Goal: Communication & Community: Answer question/provide support

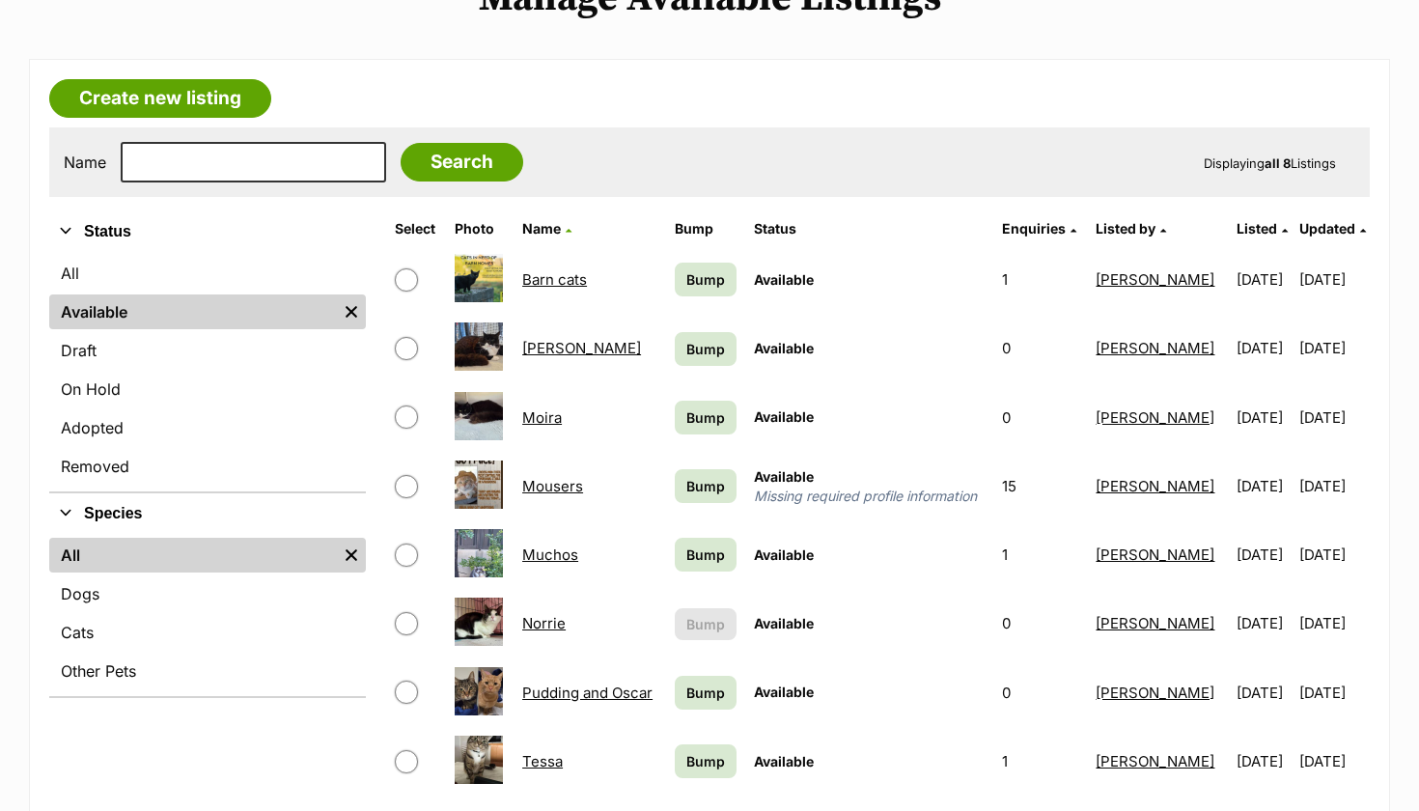
scroll to position [275, 0]
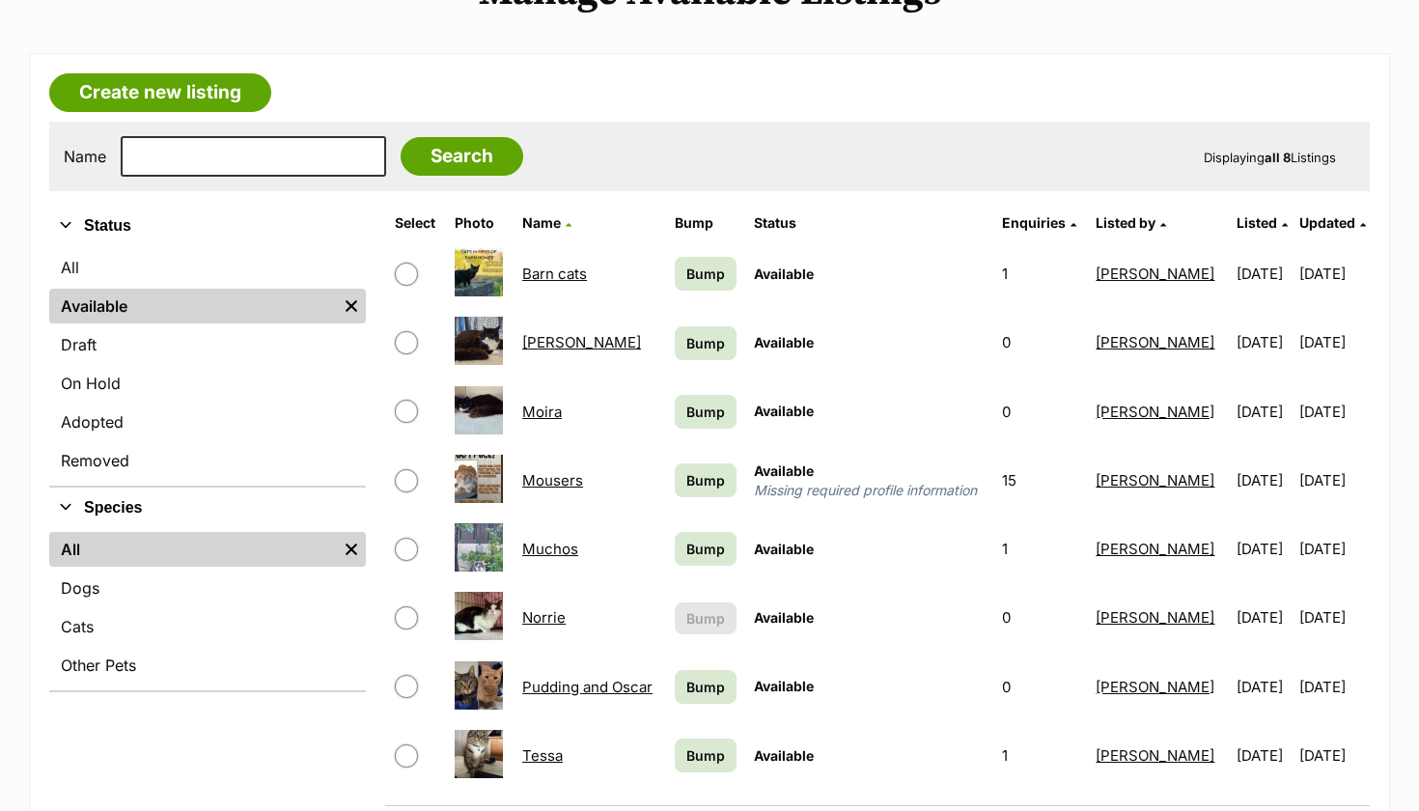
click at [407, 620] on input "checkbox" at bounding box center [406, 617] width 23 height 23
checkbox input "true"
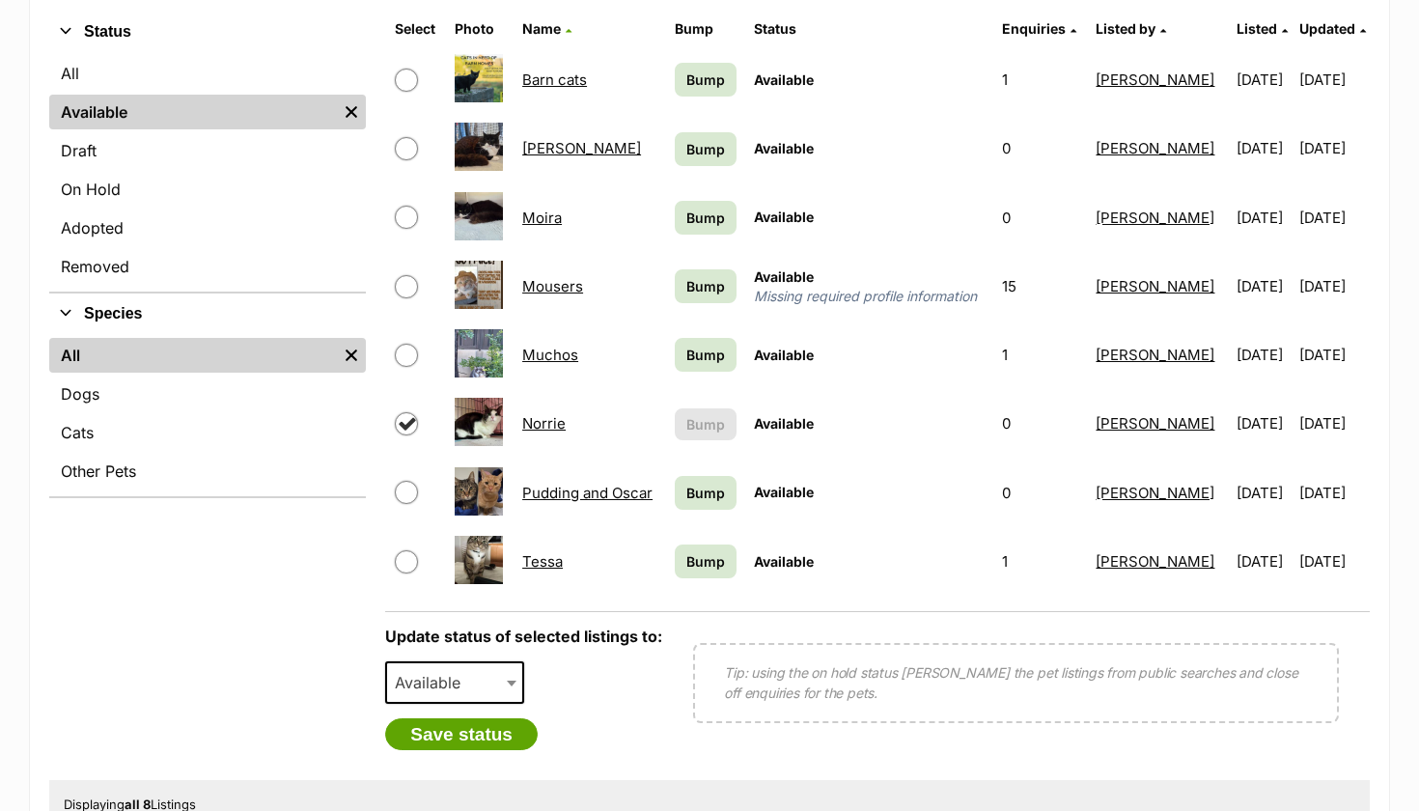
scroll to position [470, 0]
click at [408, 690] on span "Available" at bounding box center [433, 681] width 93 height 27
select select "rehomed"
click at [468, 733] on button "Save status" at bounding box center [461, 733] width 153 height 33
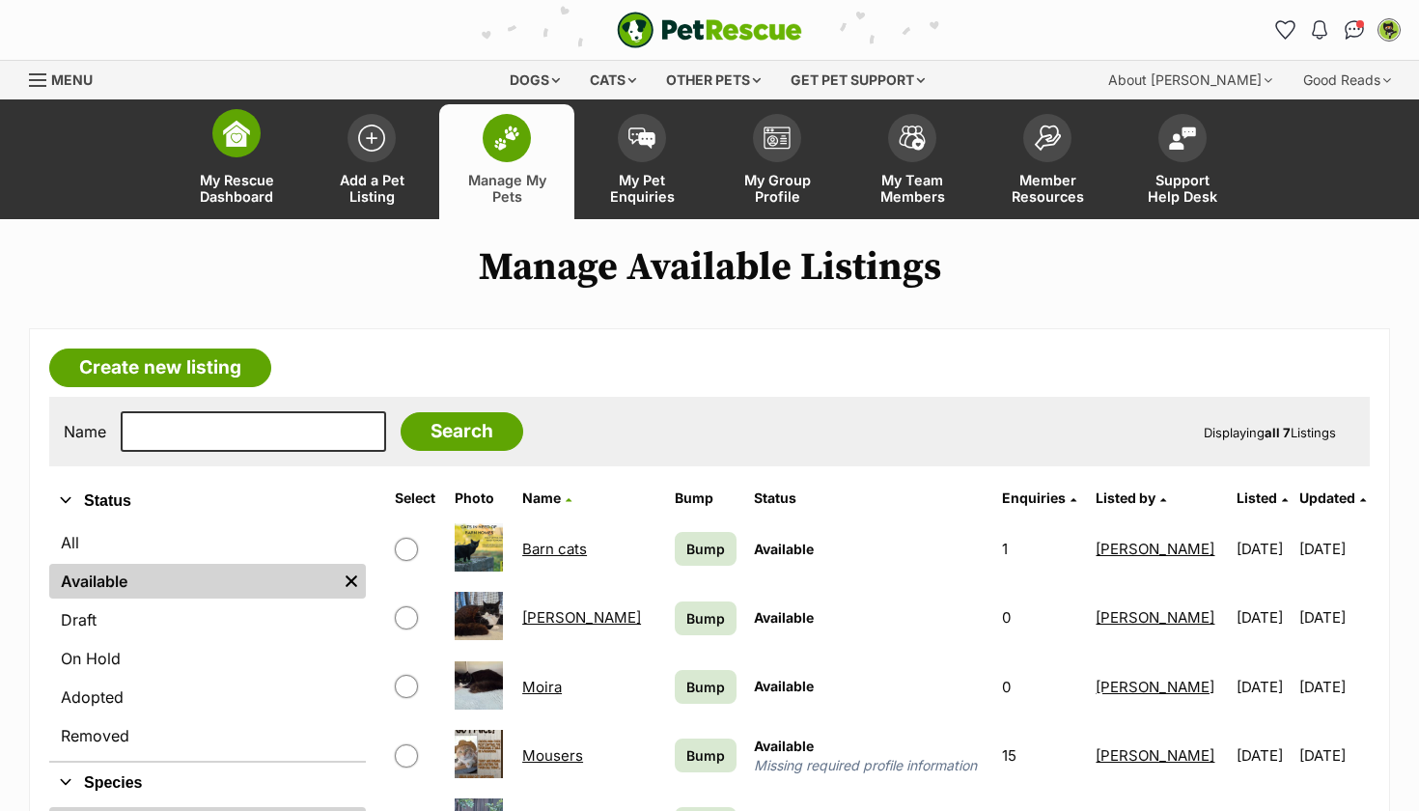
scroll to position [0, 0]
click at [622, 125] on span at bounding box center [642, 133] width 48 height 48
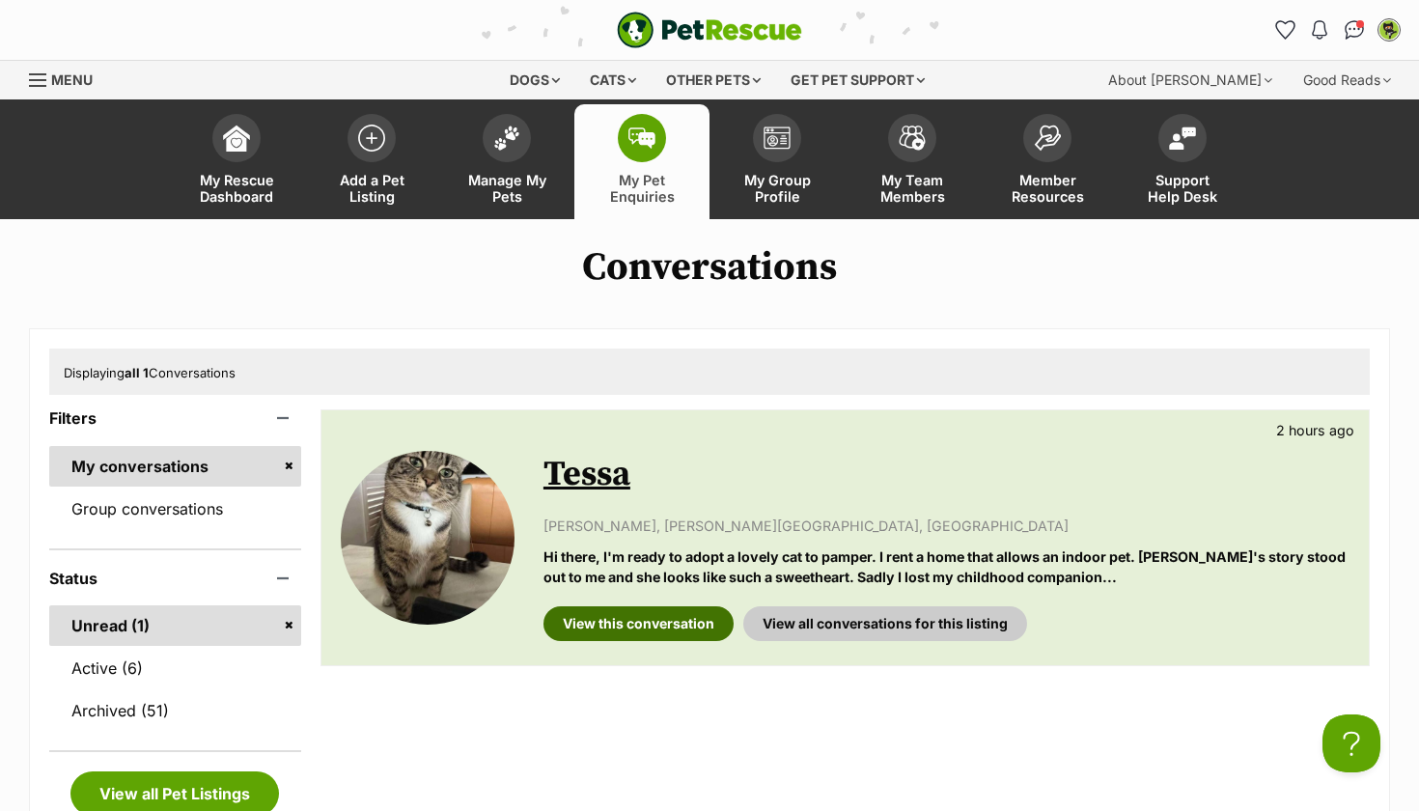
click at [640, 633] on link "View this conversation" at bounding box center [638, 623] width 190 height 35
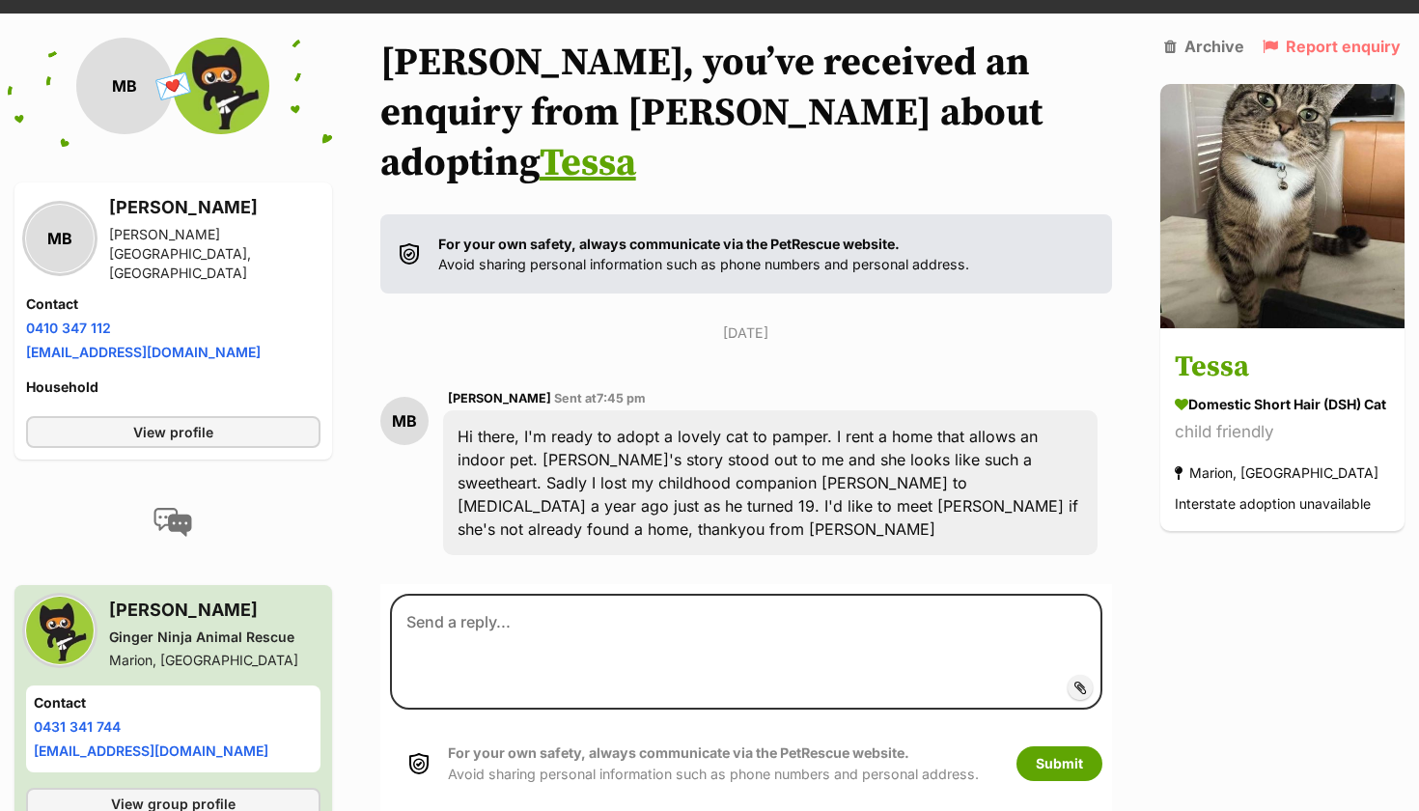
scroll to position [208, 0]
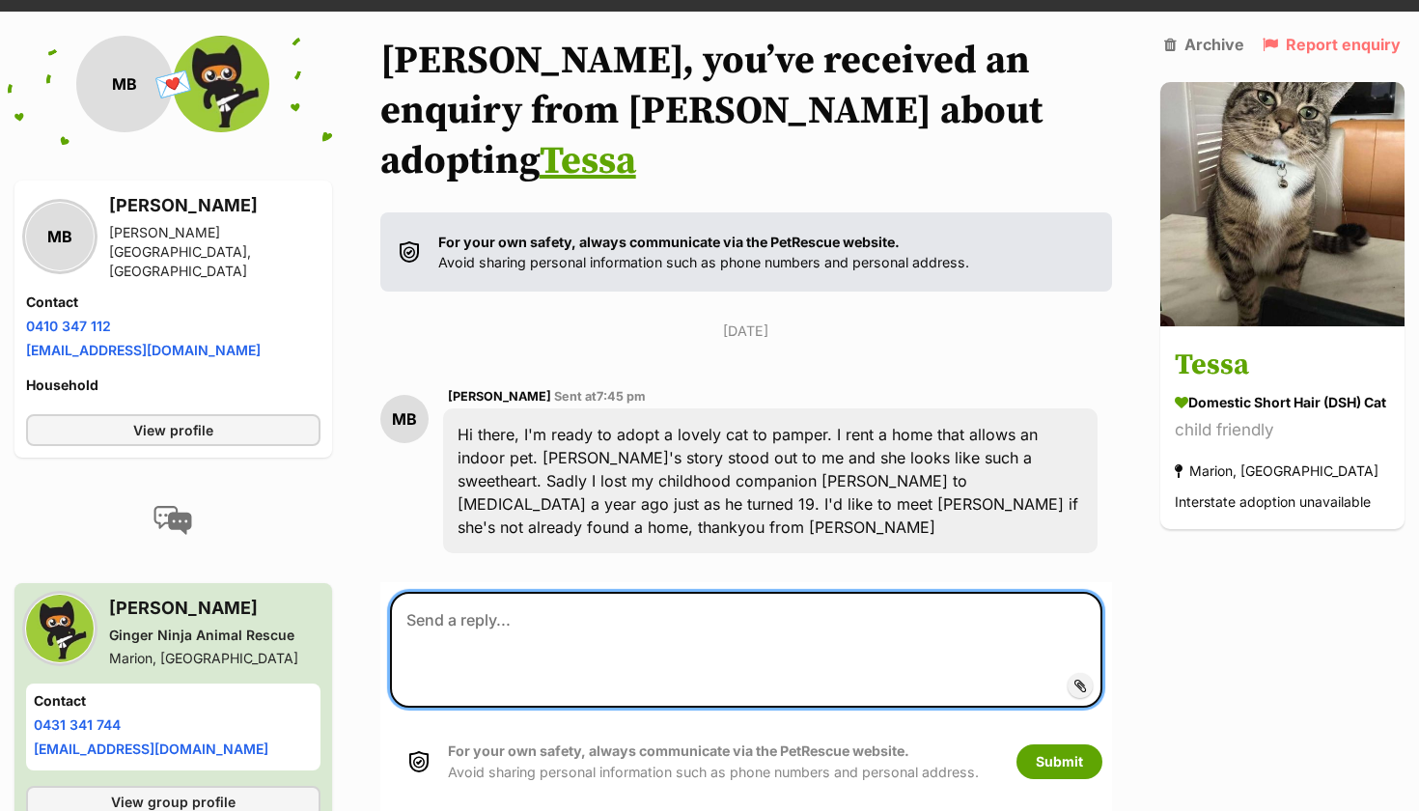
click at [640, 592] on textarea at bounding box center [746, 650] width 712 height 116
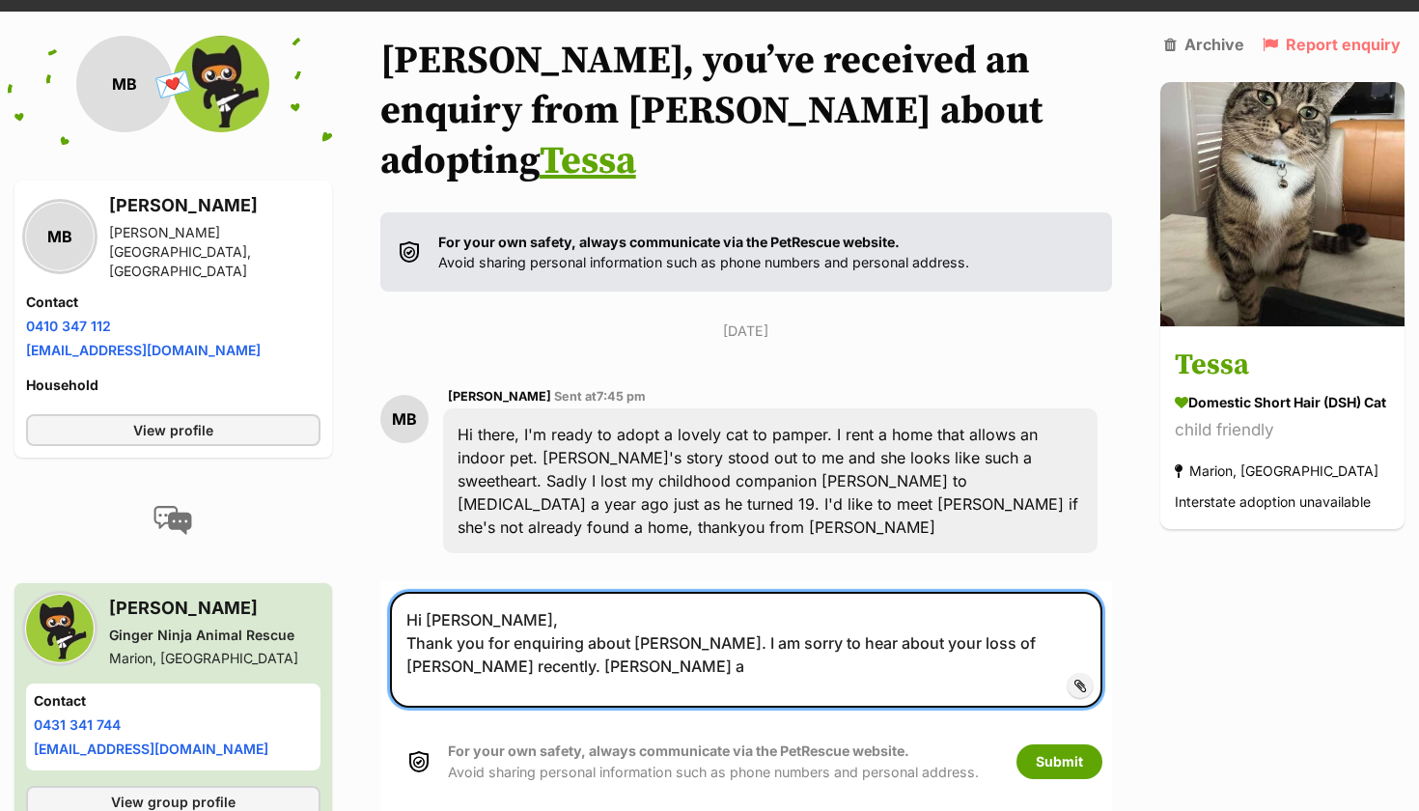
click at [452, 593] on textarea "Hi Mike, Thank you for enquiring about Tessa. I am sorry to hear about your los…" at bounding box center [746, 650] width 712 height 116
click at [428, 593] on textarea "Hi Mike, Thank you for enquiring about Tessa. I am sorry to hear about your los…" at bounding box center [746, 650] width 712 height 116
click at [472, 592] on textarea "Hi Mike, Thank you for enquiring about Tessa. I am sorry to hear about your los…" at bounding box center [746, 650] width 712 height 116
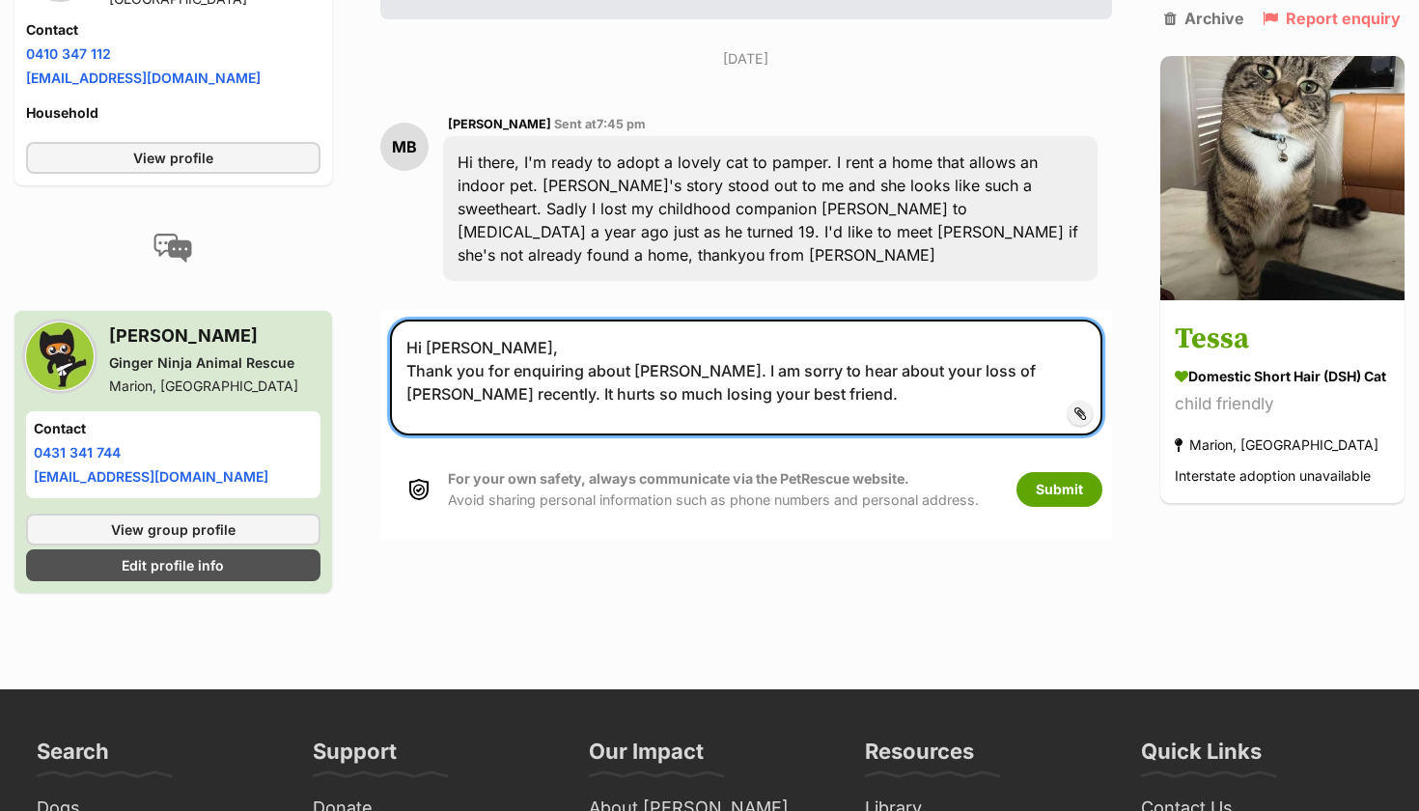
scroll to position [482, 0]
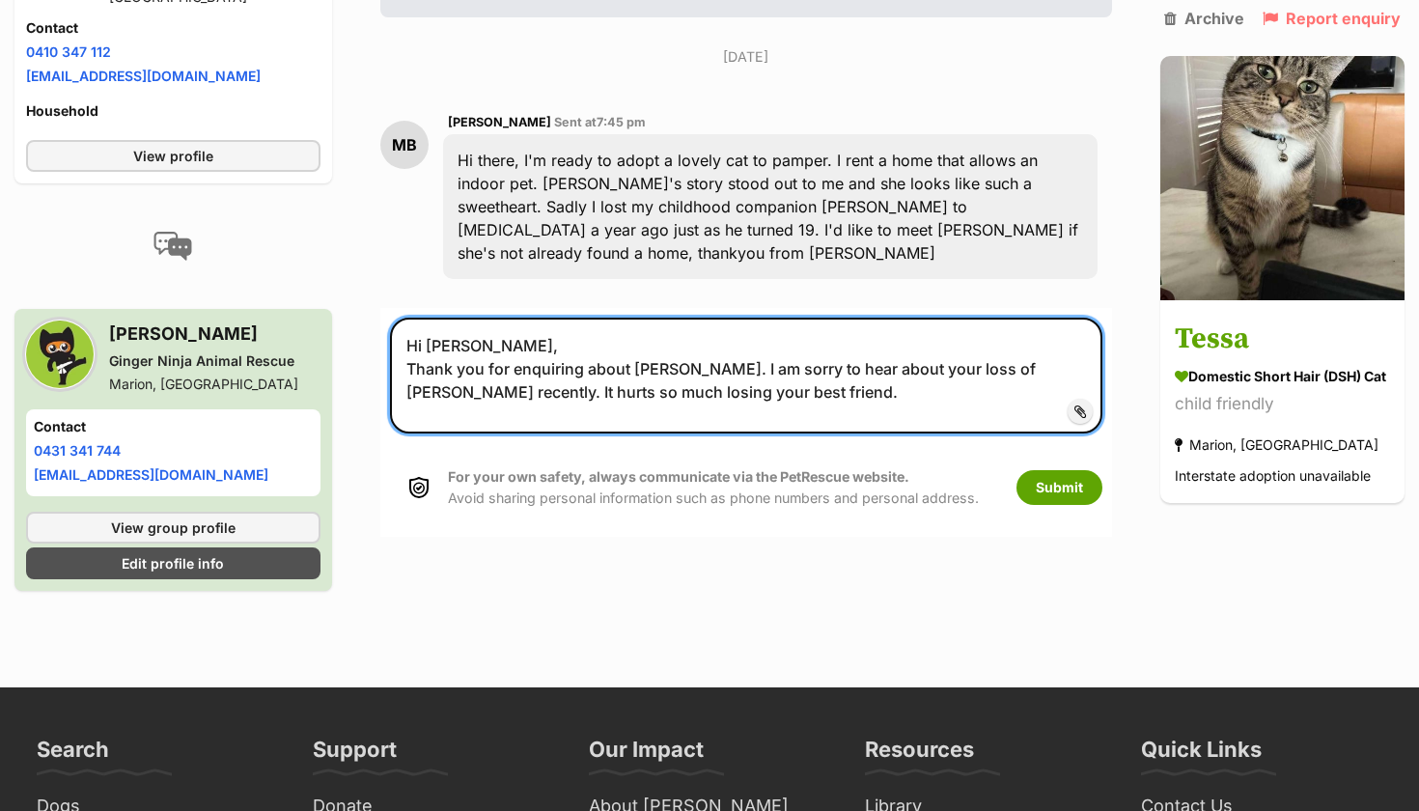
click at [906, 320] on textarea "Hi Mike, Thank you for enquiring about Tessa. I am sorry to hear about your los…" at bounding box center [746, 376] width 712 height 116
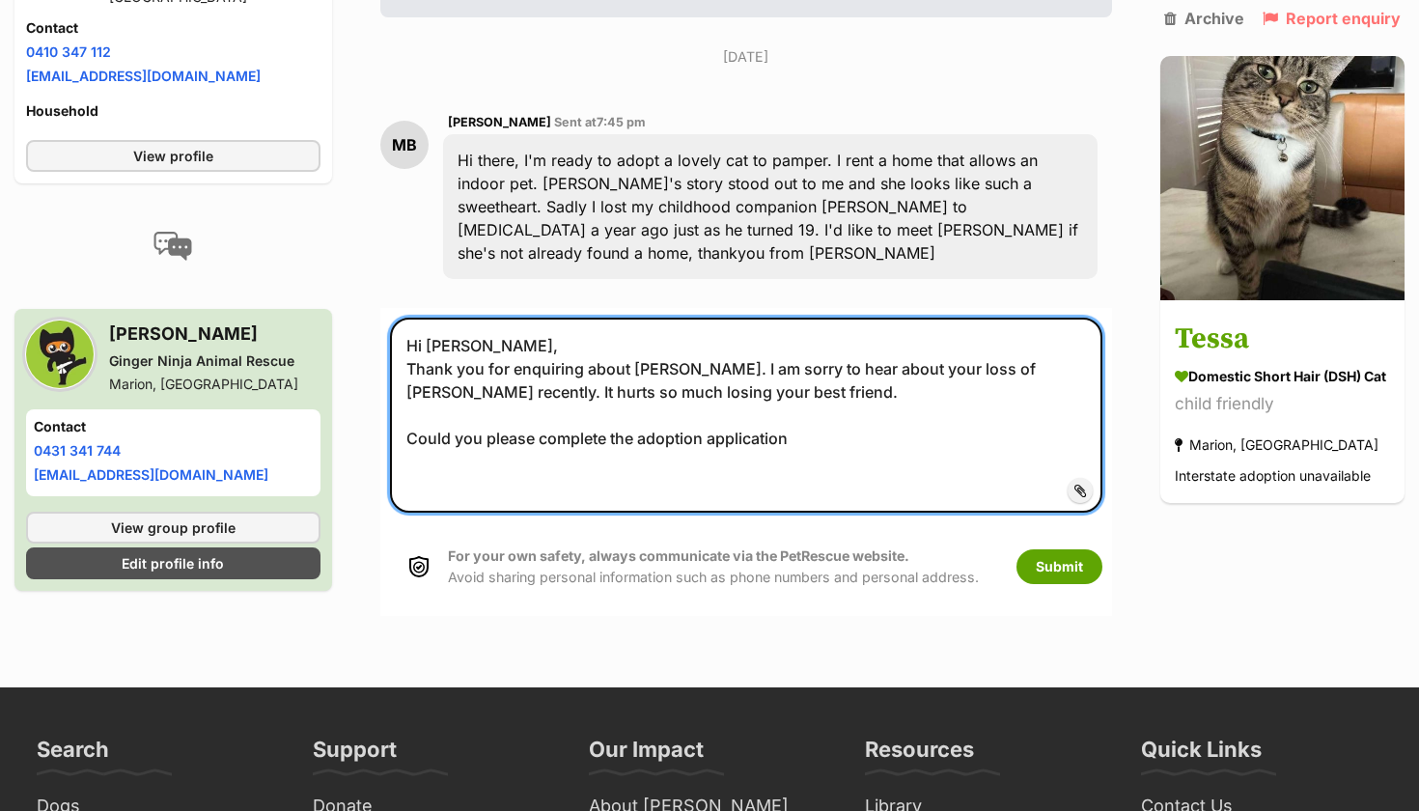
paste textarea "https://form.jotform.com/202726104199151"
click at [783, 366] on textarea "Hi Mike, Thank you for enquiring about Tessa. I am sorry to hear about your los…" at bounding box center [746, 415] width 712 height 195
drag, startPoint x: 794, startPoint y: 368, endPoint x: 807, endPoint y: 319, distance: 49.9
click at [794, 368] on textarea "Hi Mike, Thank you for enquiring about Tessa. I am sorry to hear about your los…" at bounding box center [746, 415] width 712 height 195
click at [407, 414] on textarea "Hi Mike, Thank you for enquiring about Tessa. I am sorry to hear about your los…" at bounding box center [746, 415] width 712 height 195
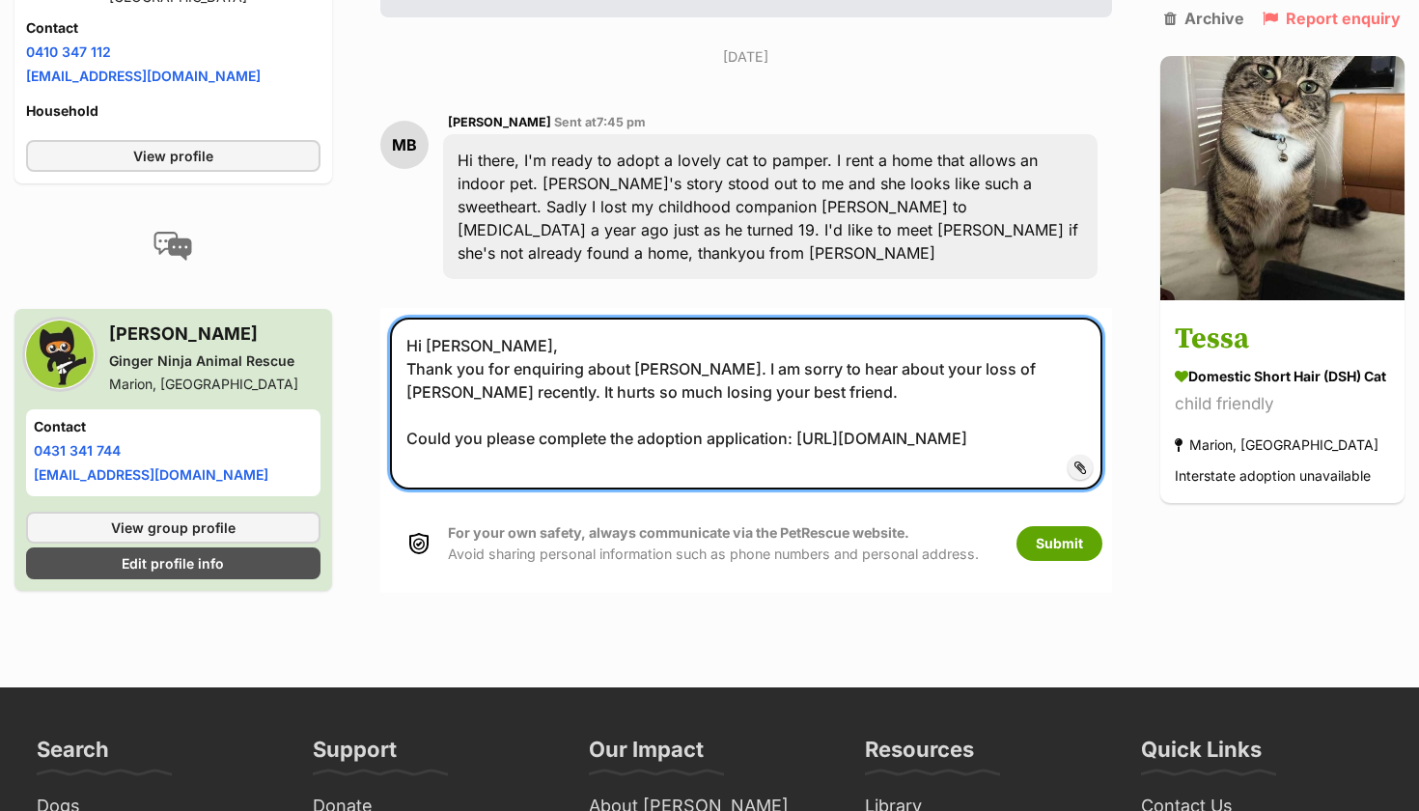
drag, startPoint x: 734, startPoint y: 382, endPoint x: 775, endPoint y: 381, distance: 41.5
click at [734, 382] on textarea "Hi Mike, Thank you for enquiring about Tessa. I am sorry to hear about your los…" at bounding box center [746, 404] width 712 height 172
click at [790, 373] on textarea "Hi Mike, Thank you for enquiring about Tessa. I am sorry to hear about your los…" at bounding box center [746, 404] width 712 height 172
click at [831, 393] on textarea "Hi Mike, Thank you for enquiring about Tessa. I am sorry to hear about your los…" at bounding box center [746, 404] width 712 height 172
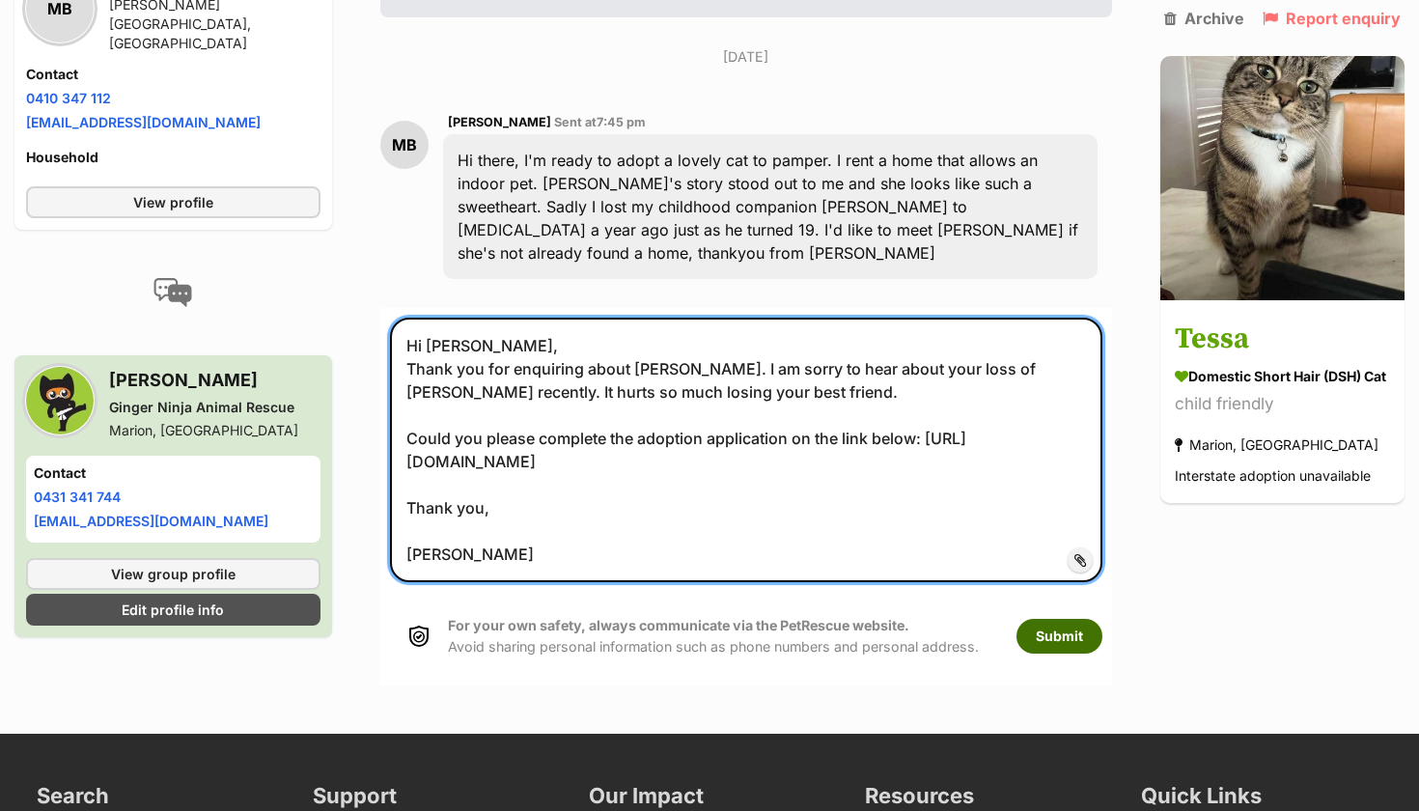
type textarea "Hi Mike, Thank you for enquiring about Tessa. I am sorry to hear about your los…"
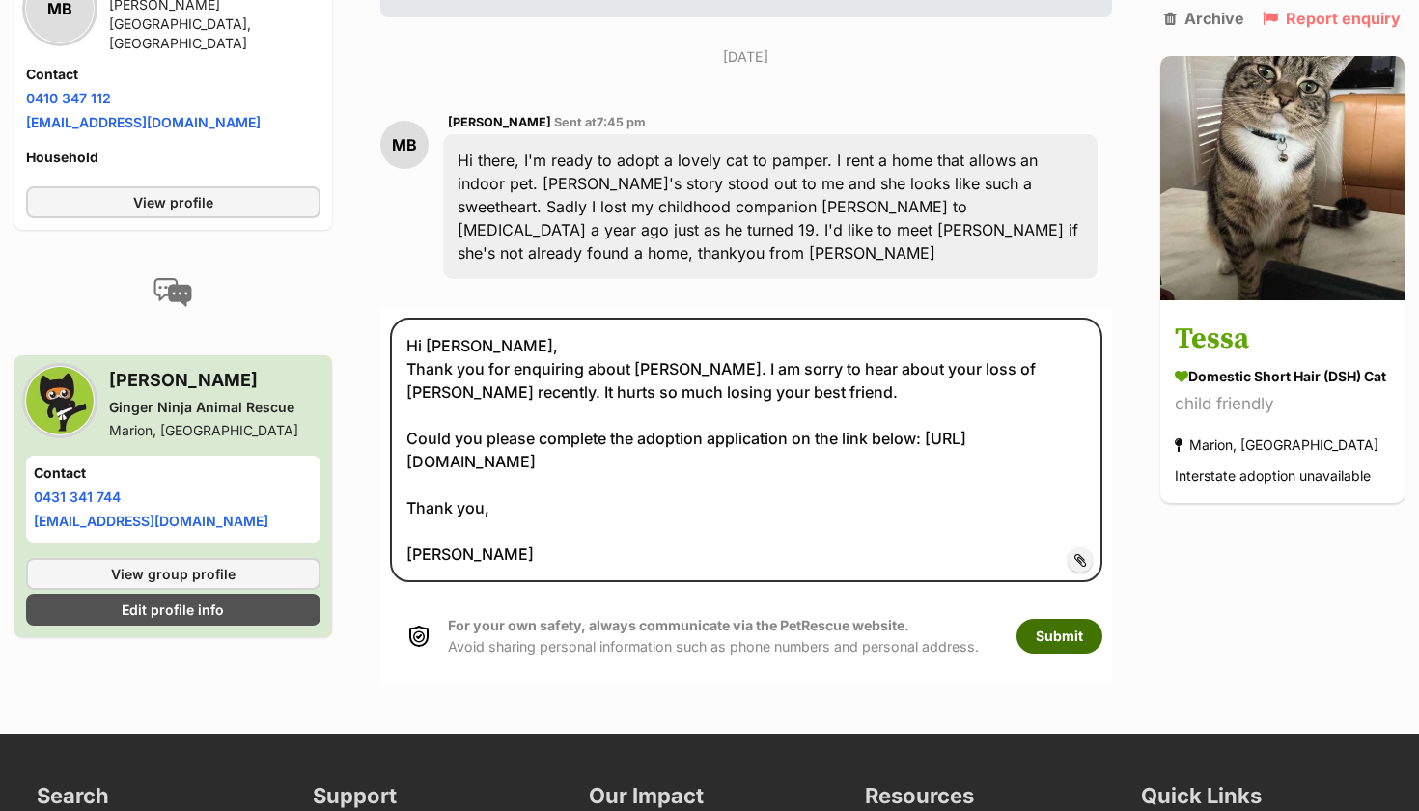
click at [1056, 619] on button "Submit" at bounding box center [1059, 636] width 86 height 35
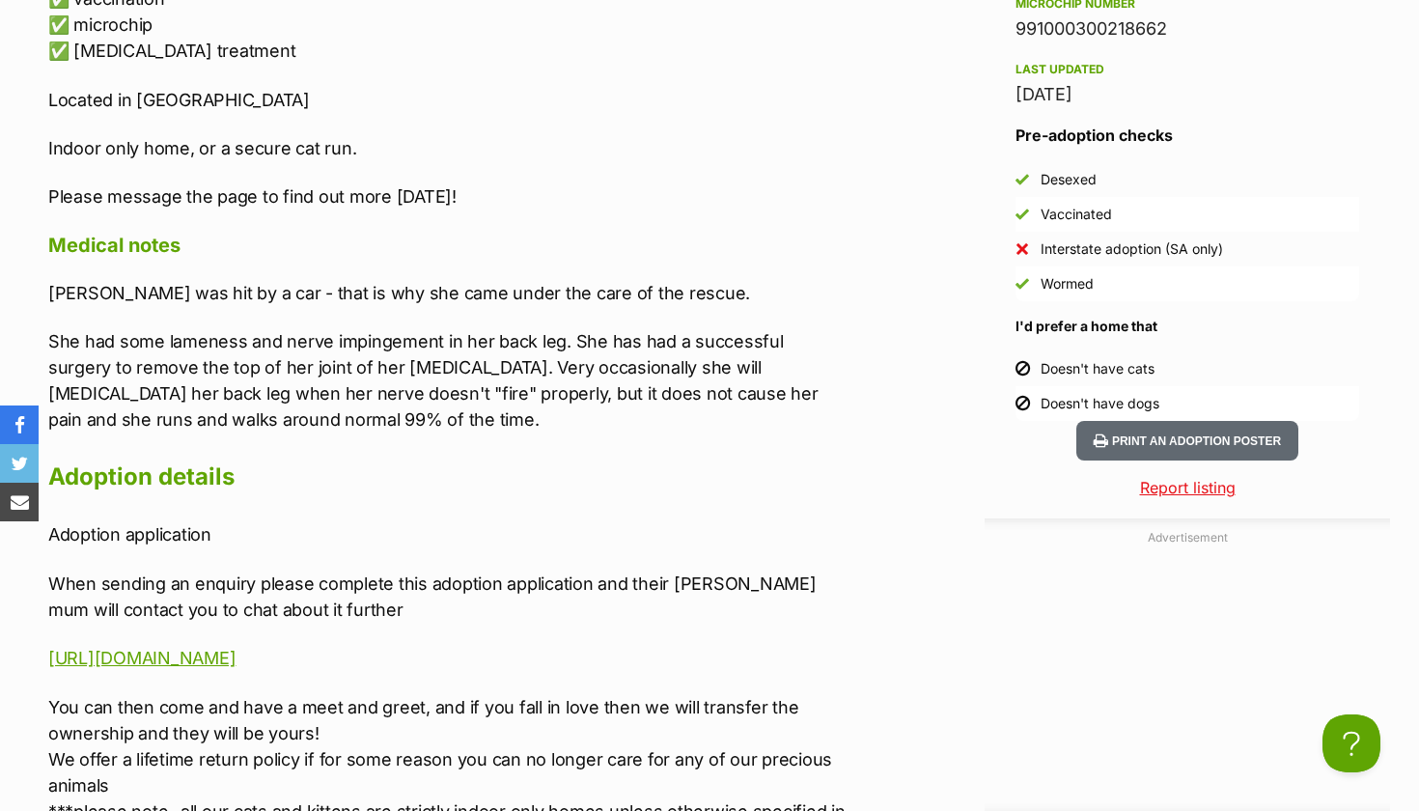
drag, startPoint x: 428, startPoint y: 664, endPoint x: 30, endPoint y: 642, distance: 398.3
click at [30, 642] on div "Upload Videos About Tessa TESSA Tessa had surgery to fix her broken hip. And no…" at bounding box center [437, 139] width 817 height 1424
copy link "https://form.jotform.com/202726104199151"
